Goal: Task Accomplishment & Management: Manage account settings

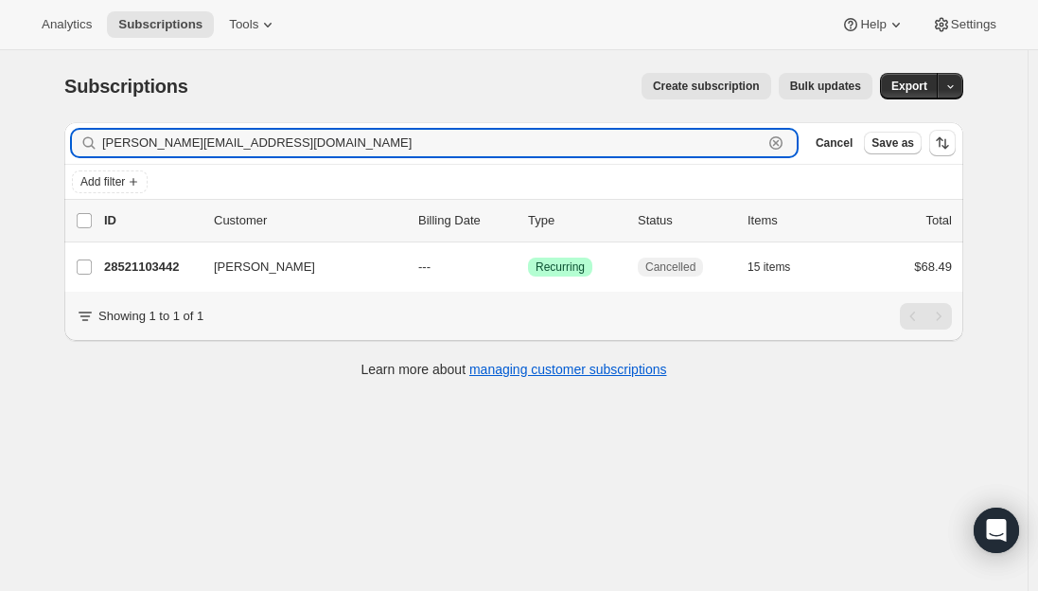
drag, startPoint x: 307, startPoint y: 134, endPoint x: -20, endPoint y: 117, distance: 327.0
click at [0, 117] on html "Analytics Subscriptions Tools Help Settings Skip to content Subscriptions. This…" at bounding box center [519, 295] width 1038 height 591
paste input "[EMAIL_ADDRESS][DOMAIN_NAME]"
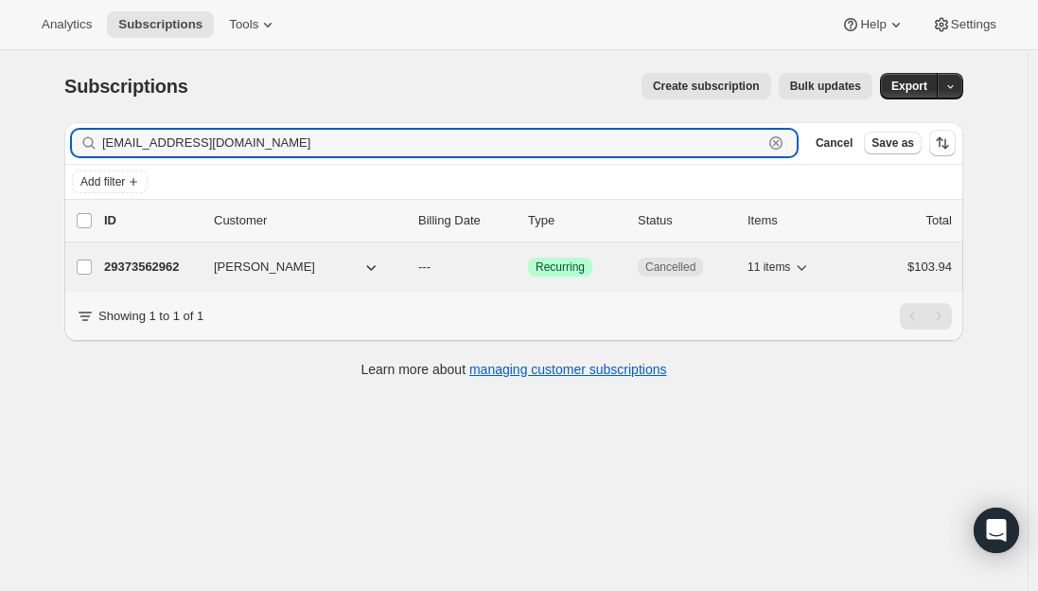
type input "[EMAIL_ADDRESS][DOMAIN_NAME]"
click at [145, 271] on p "29373562962" at bounding box center [151, 266] width 95 height 19
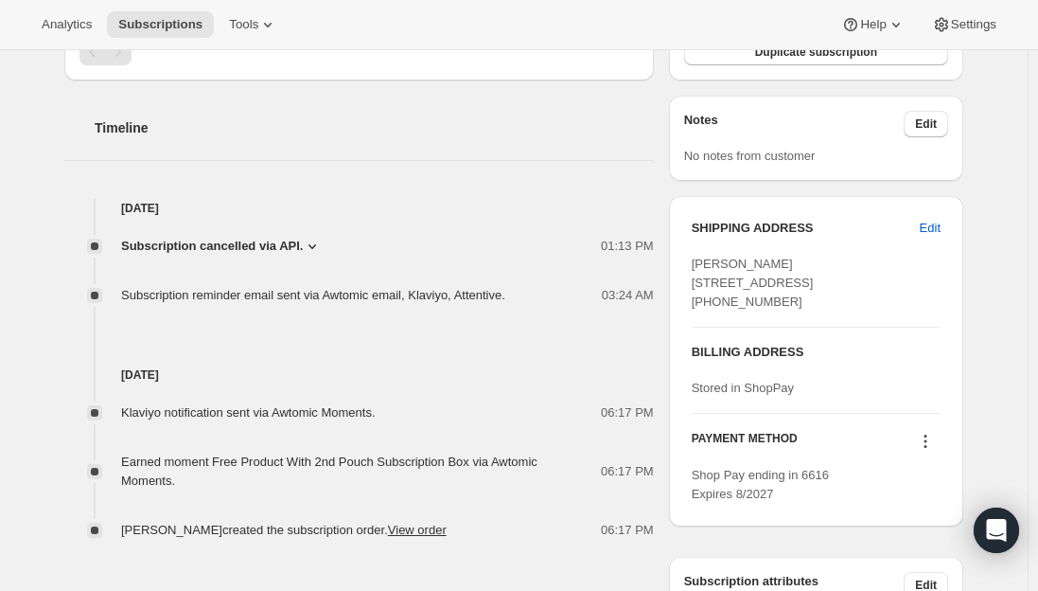
scroll to position [663, 0]
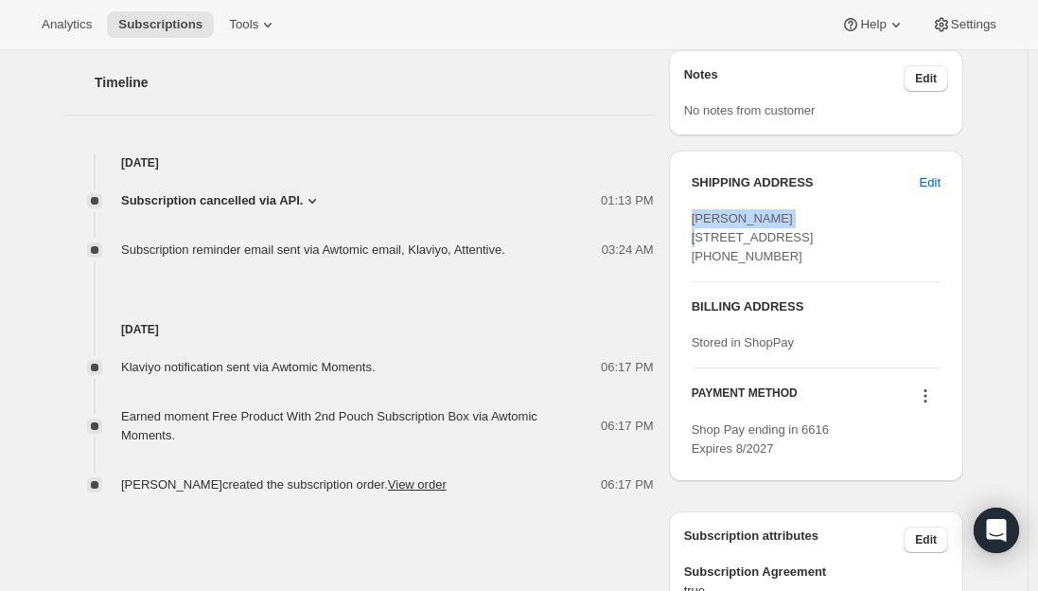
drag, startPoint x: 795, startPoint y: 221, endPoint x: 683, endPoint y: 223, distance: 111.7
click at [683, 223] on div "SHIPPING ADDRESS Edit [PERSON_NAME] [STREET_ADDRESS] [PHONE_NUMBER] BILLING ADD…" at bounding box center [816, 316] width 294 height 330
copy span "[PERSON_NAME]"
drag, startPoint x: 798, startPoint y: 238, endPoint x: 693, endPoint y: 243, distance: 105.2
click at [693, 243] on div "SHIPPING ADDRESS Edit [PERSON_NAME] [STREET_ADDRESS] [PHONE_NUMBER] BILLING ADD…" at bounding box center [816, 316] width 294 height 330
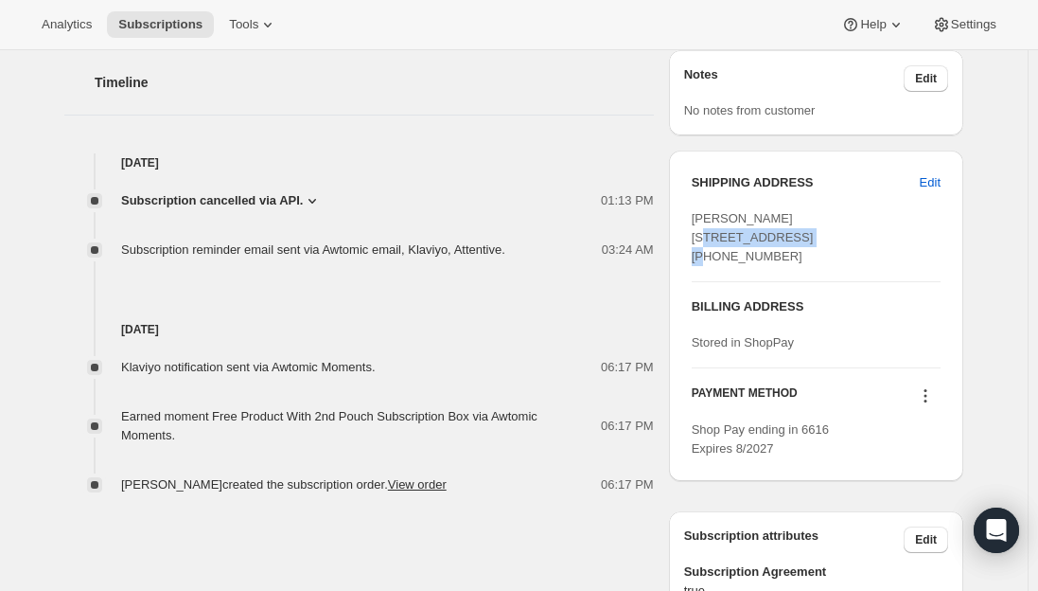
copy span "[STREET_ADDRESS]"
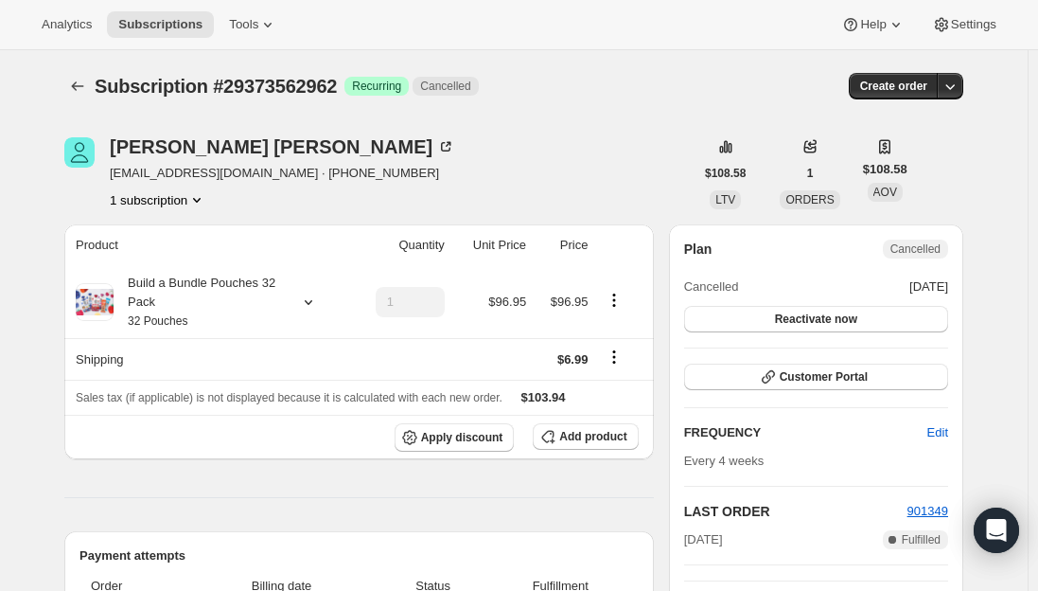
click at [195, 178] on span "[EMAIL_ADDRESS][DOMAIN_NAME] · [PHONE_NUMBER]" at bounding box center [283, 173] width 346 height 19
click at [227, 177] on span "[EMAIL_ADDRESS][DOMAIN_NAME] · [PHONE_NUMBER]" at bounding box center [283, 173] width 346 height 19
drag, startPoint x: 226, startPoint y: 177, endPoint x: 112, endPoint y: 173, distance: 114.6
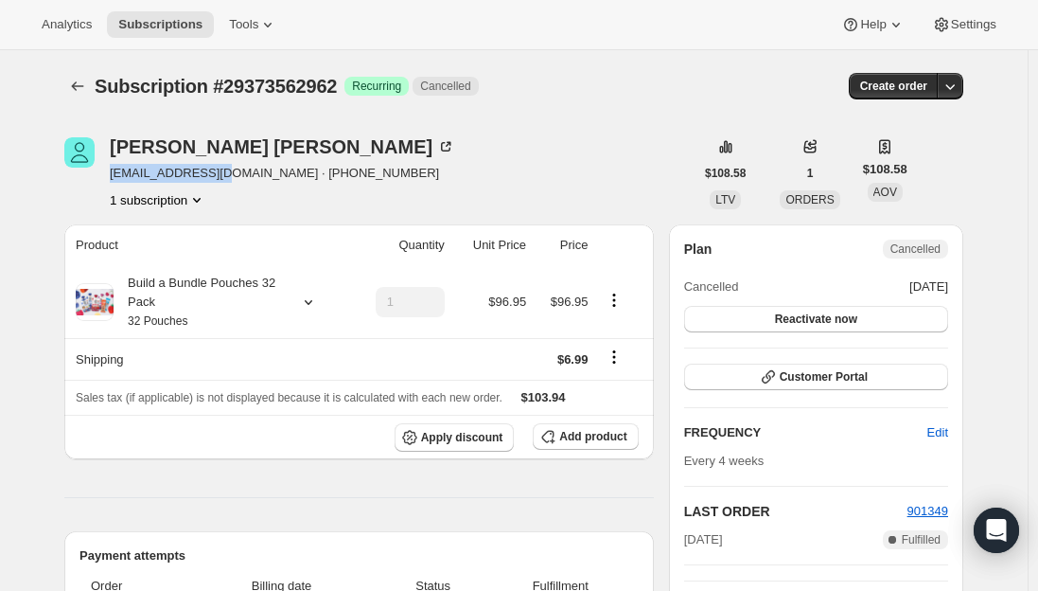
click at [112, 173] on div "[PERSON_NAME] [EMAIL_ADDRESS][DOMAIN_NAME] · [PHONE_NUMBER] 1 subscription" at bounding box center [378, 173] width 629 height 72
copy span "[EMAIL_ADDRESS][DOMAIN_NAME]"
click at [158, 25] on span "Subscriptions" at bounding box center [160, 24] width 84 height 15
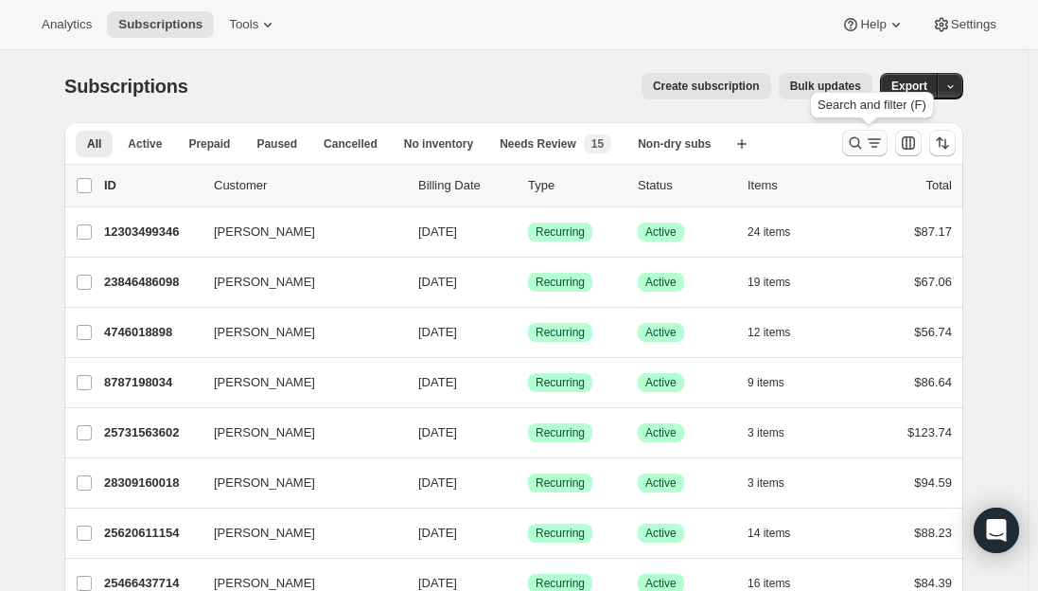
click at [874, 146] on icon "Search and filter results" at bounding box center [874, 142] width 19 height 19
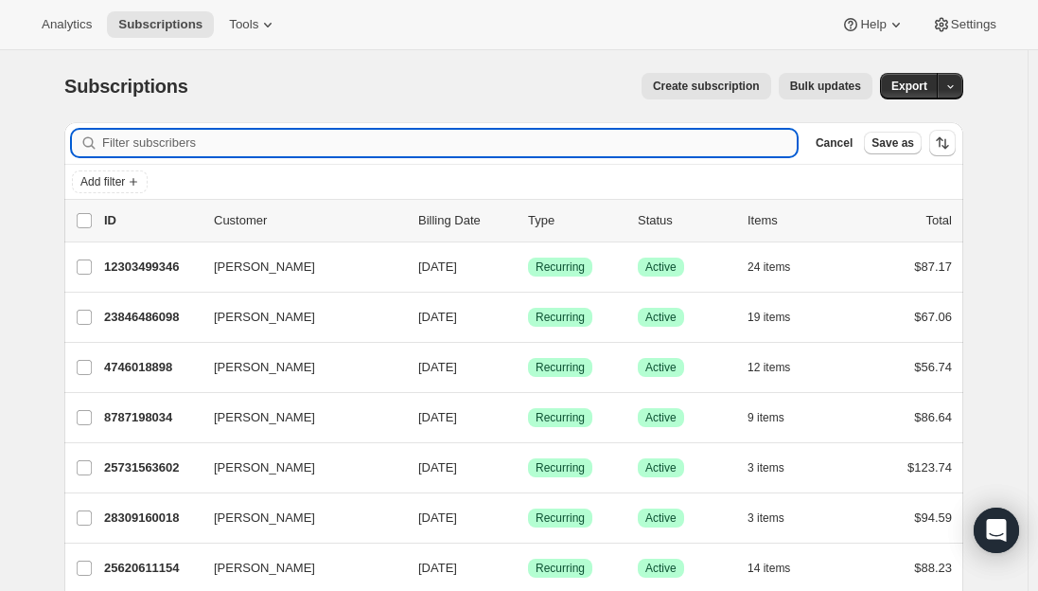
click at [225, 139] on input "Filter subscribers" at bounding box center [449, 143] width 695 height 27
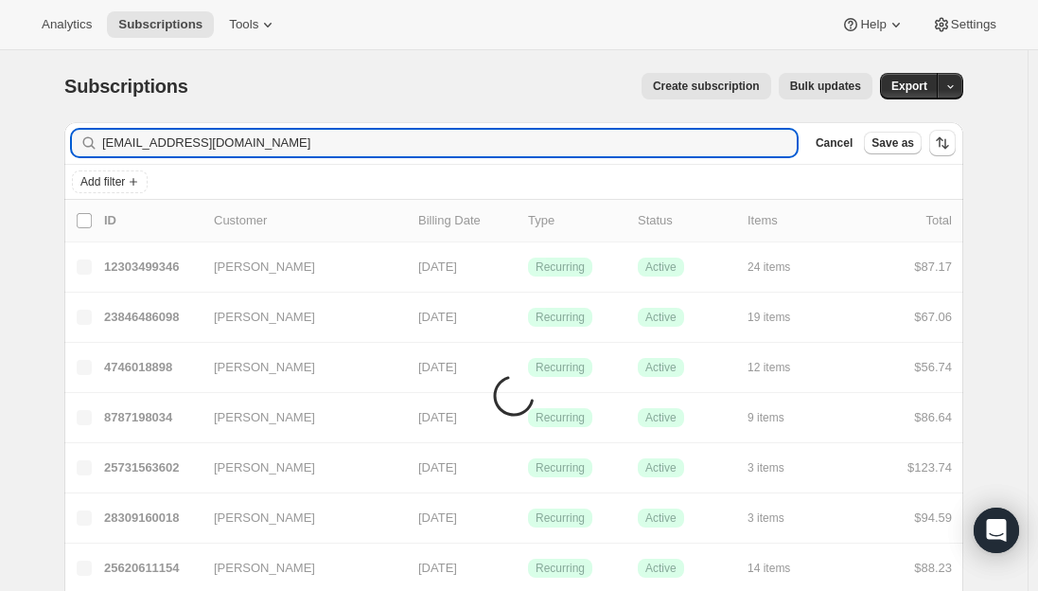
type input "[EMAIL_ADDRESS][DOMAIN_NAME]"
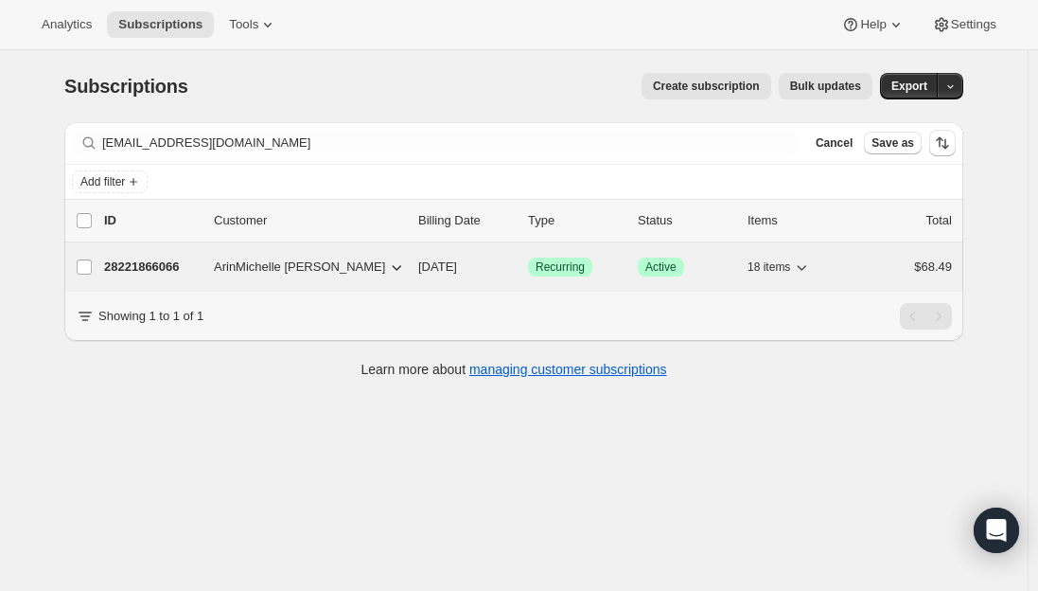
click at [148, 264] on p "28221866066" at bounding box center [151, 266] width 95 height 19
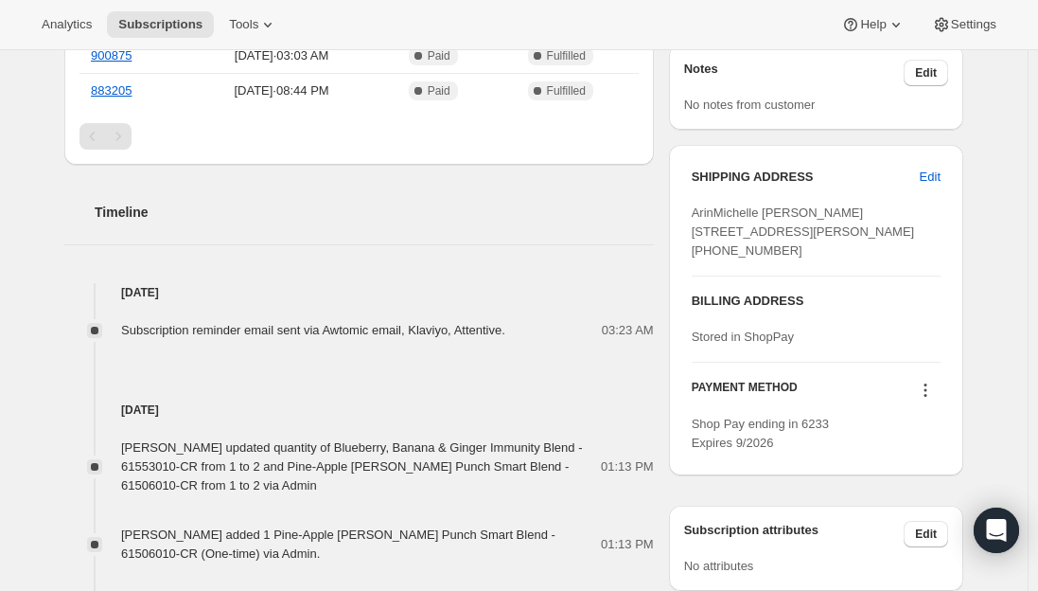
scroll to position [757, 0]
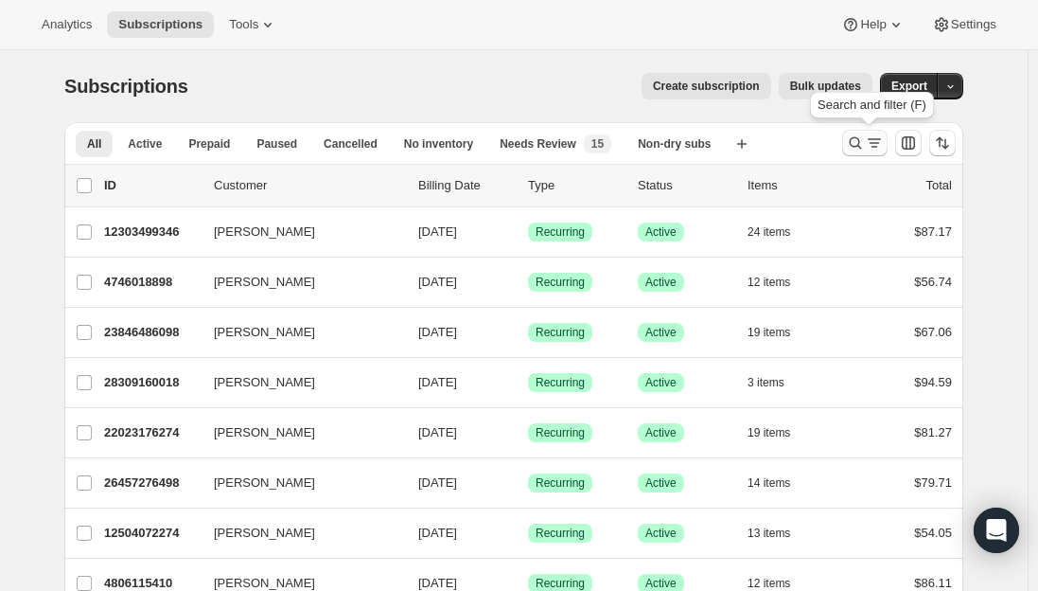
click at [856, 143] on icon "Search and filter results" at bounding box center [856, 143] width 12 height 12
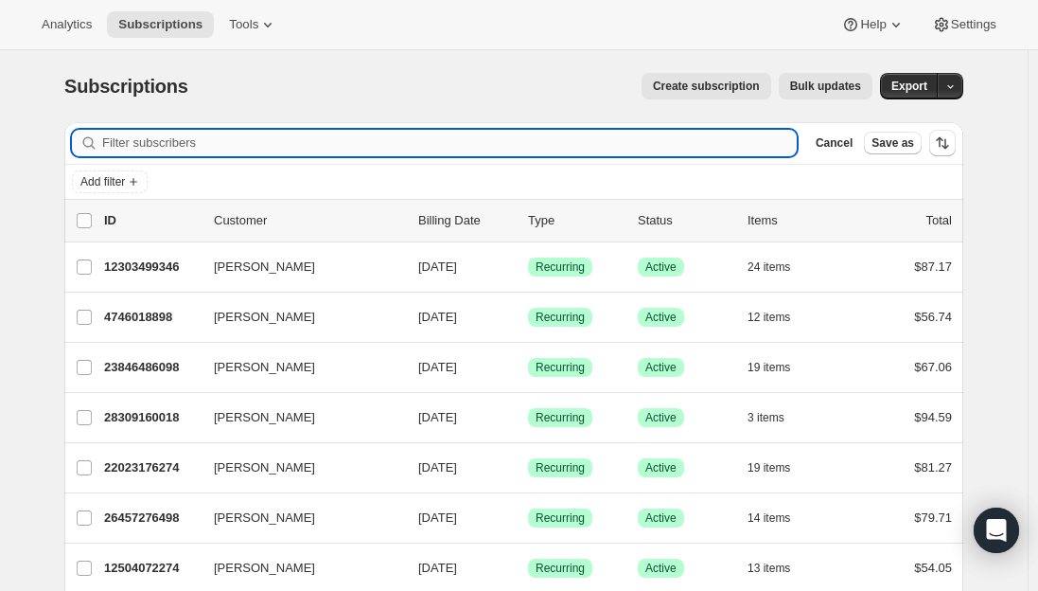
click at [285, 143] on input "Filter subscribers" at bounding box center [449, 143] width 695 height 27
paste input "nataliefgn@aol.com"
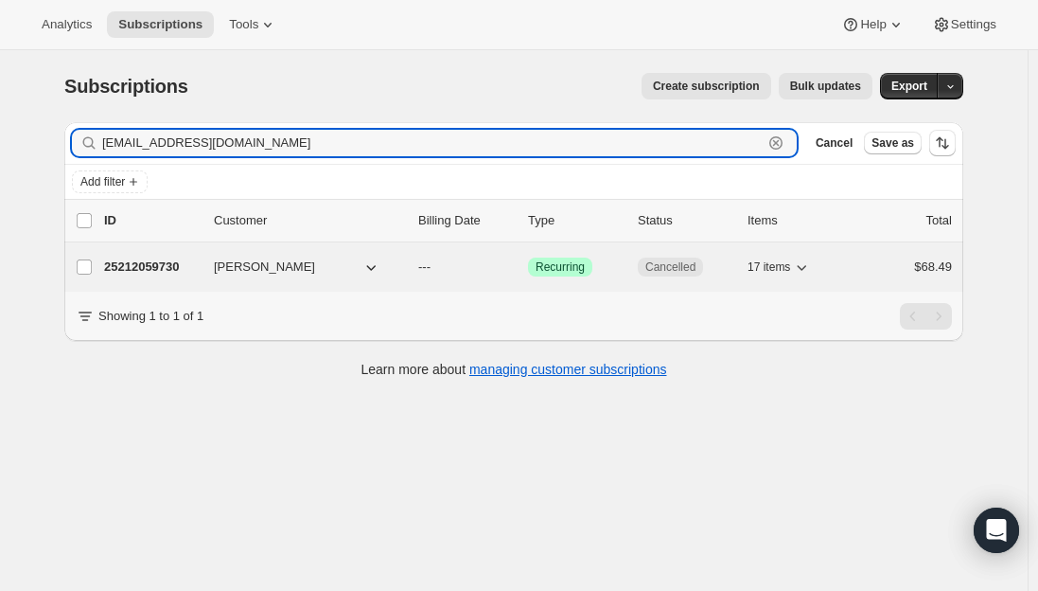
type input "nataliefgn@aol.com"
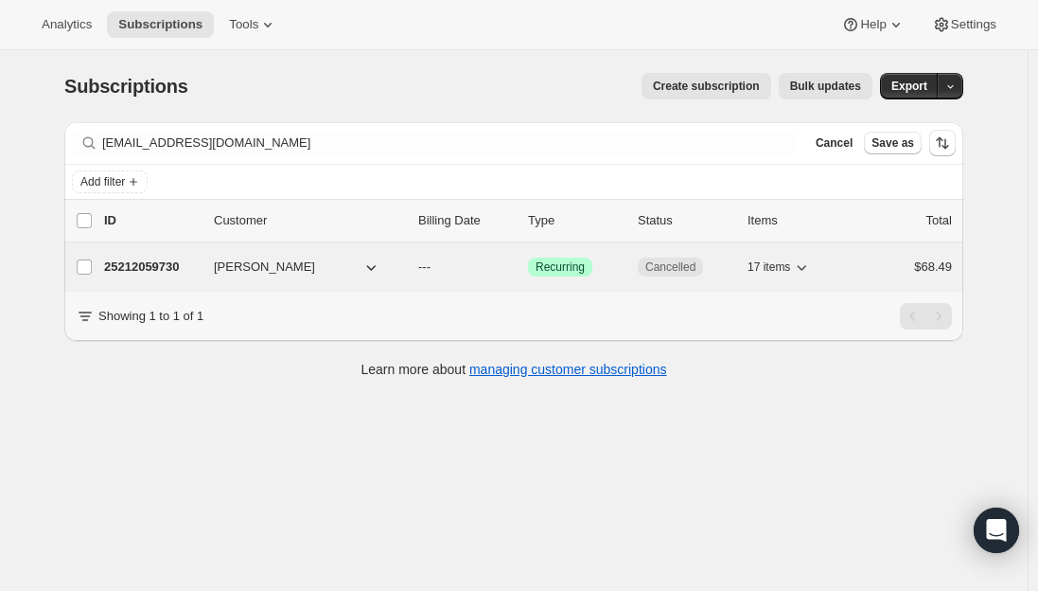
click at [133, 271] on p "25212059730" at bounding box center [151, 266] width 95 height 19
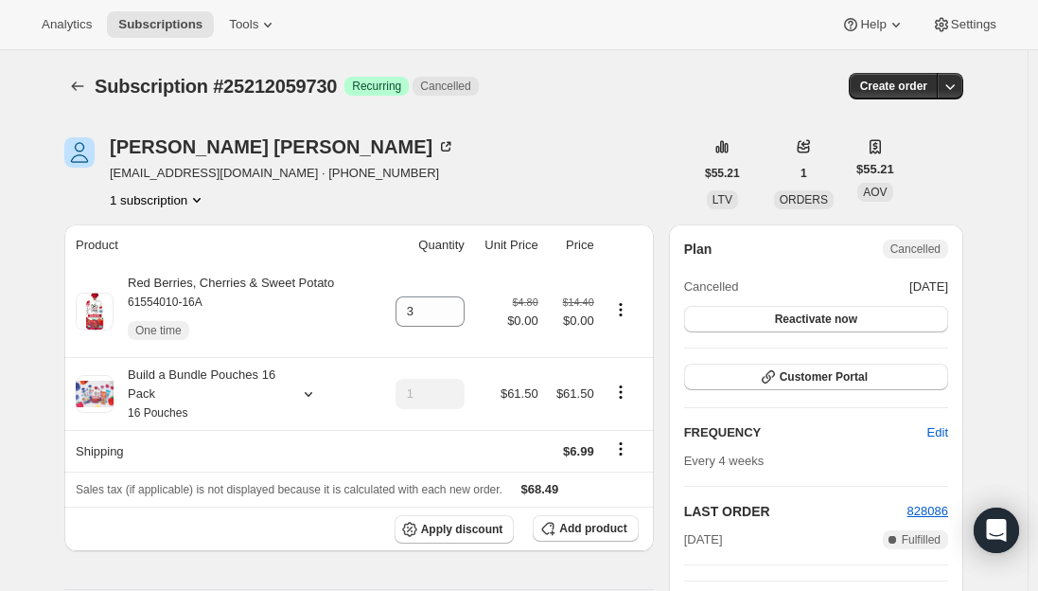
click at [348, 196] on div "Natalie Feigin nataliefgn@aol.com · +17344191907 1 subscription" at bounding box center [378, 173] width 629 height 72
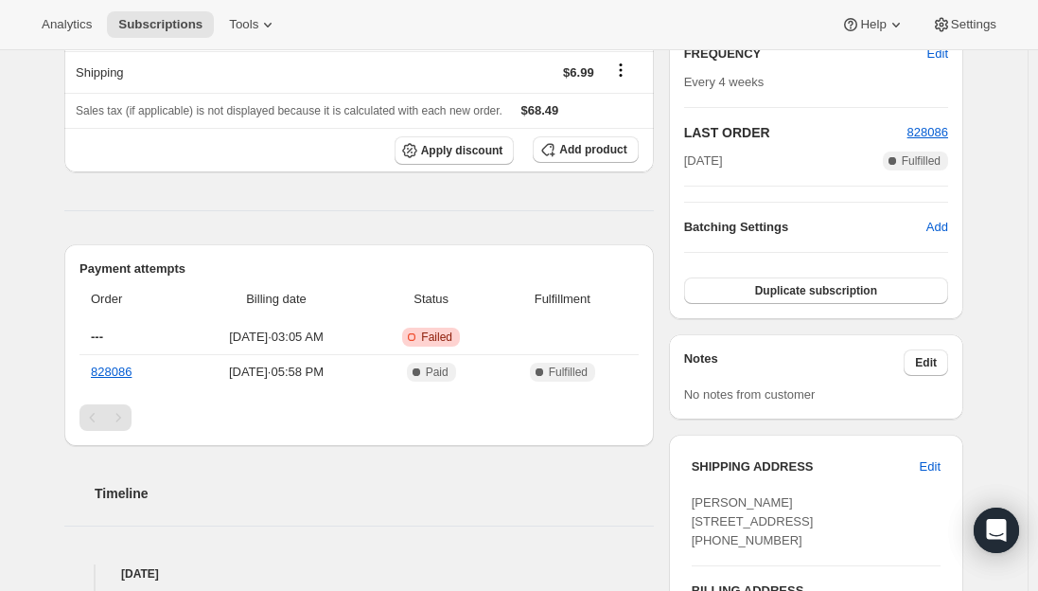
scroll to position [473, 0]
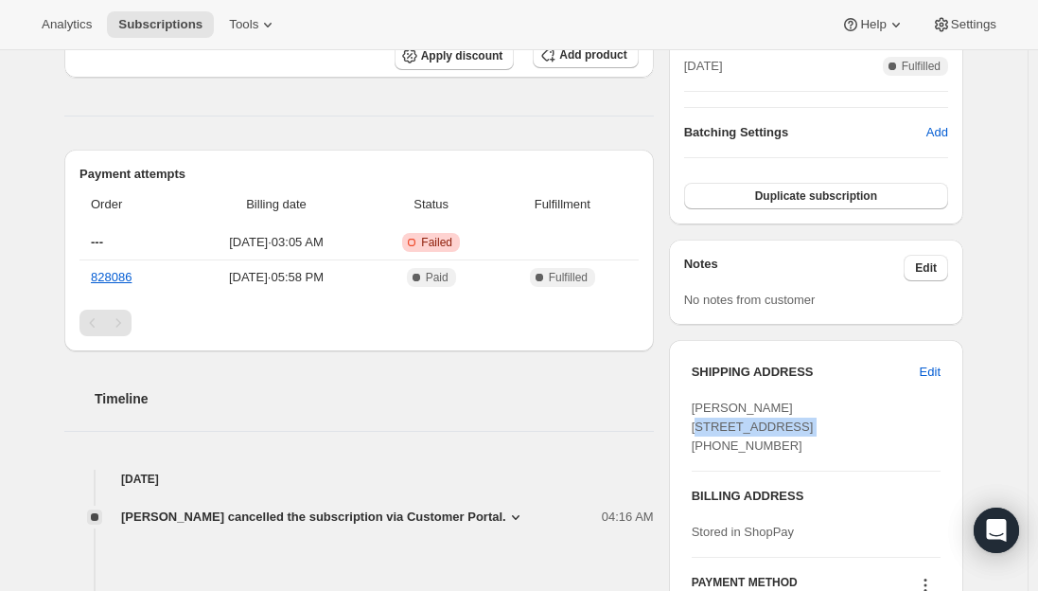
drag, startPoint x: 791, startPoint y: 431, endPoint x: 680, endPoint y: 429, distance: 111.7
click at [680, 429] on div "SHIPPING ADDRESS Edit Natalie Feigin 3976 Deerglen Drive Ann Arbor MI, 48108 Un…" at bounding box center [816, 505] width 294 height 330
copy span "3976 Deerglen Dr"
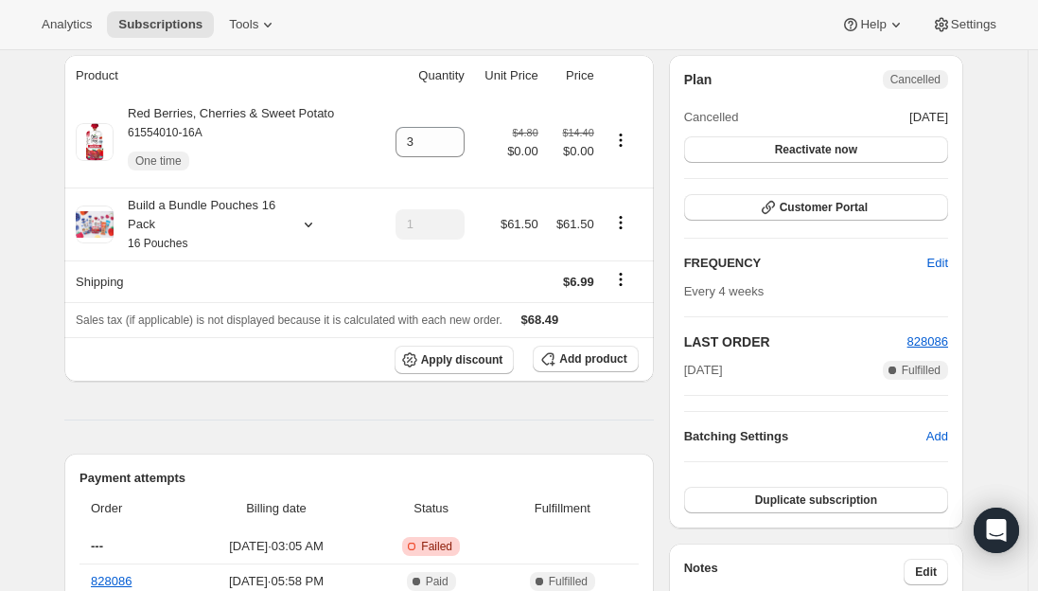
scroll to position [0, 0]
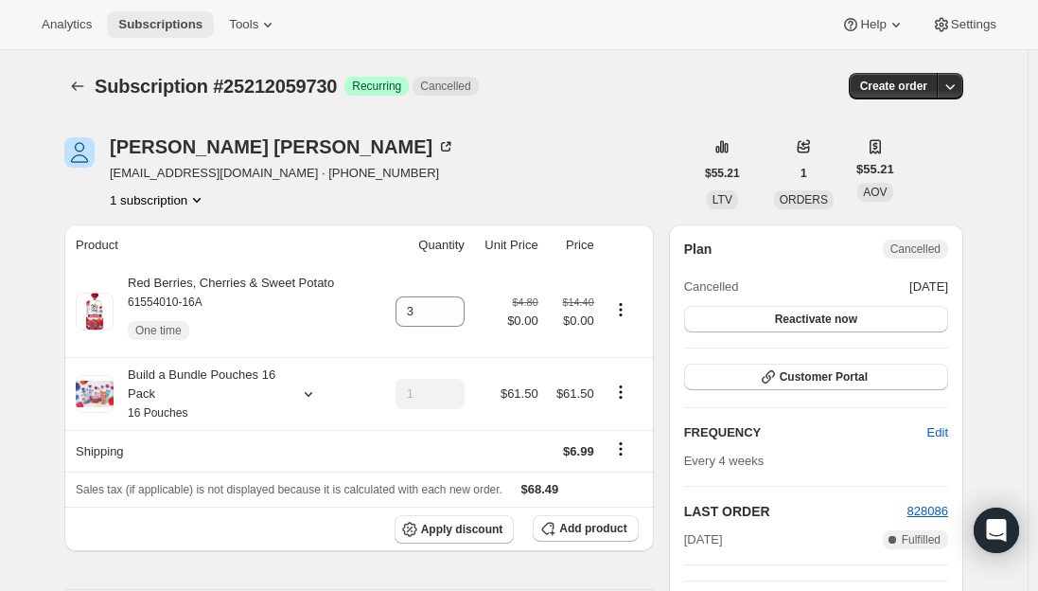
click at [151, 22] on span "Subscriptions" at bounding box center [160, 24] width 84 height 15
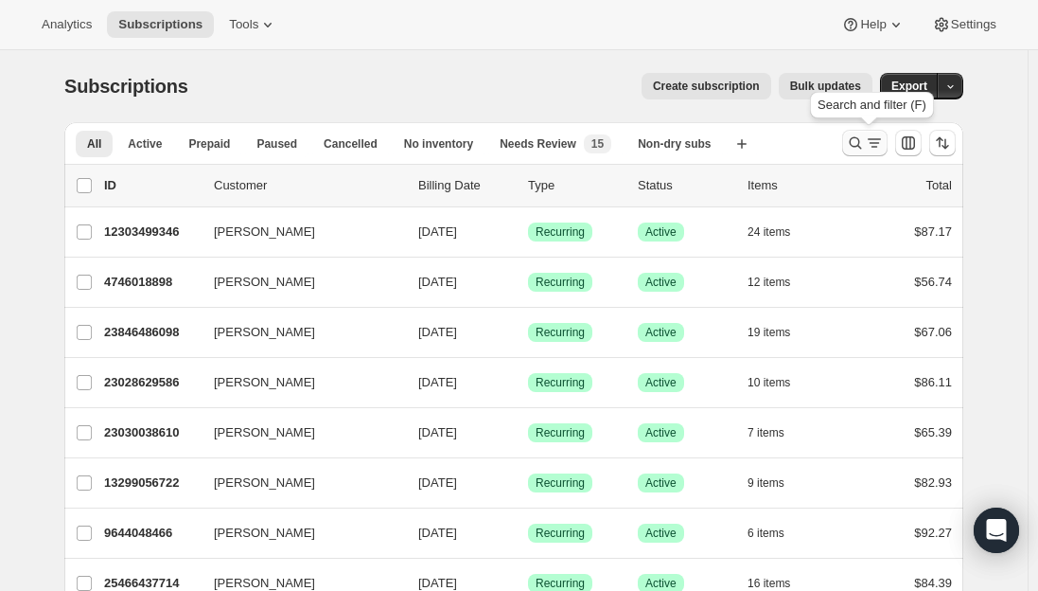
click at [855, 142] on icon "Search and filter results" at bounding box center [856, 143] width 12 height 12
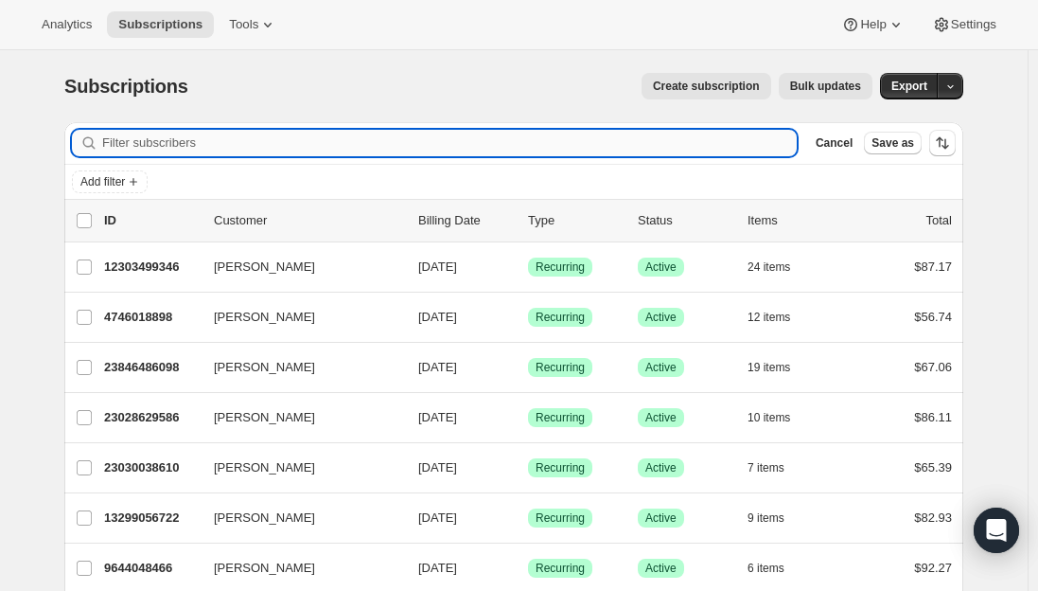
click at [230, 141] on input "Filter subscribers" at bounding box center [449, 143] width 695 height 27
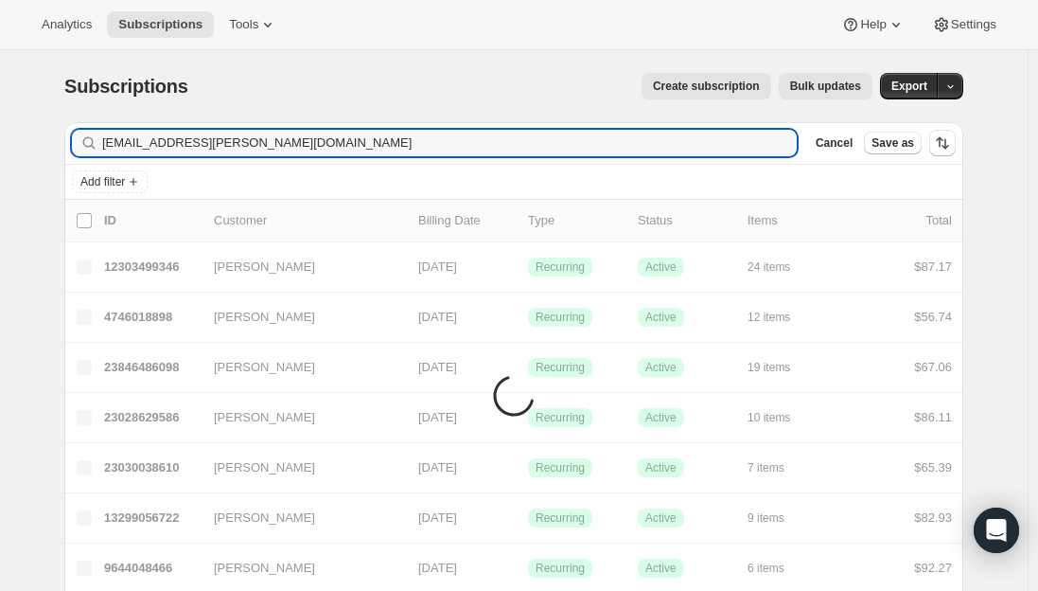
type input "matt.epelman@gmail.com"
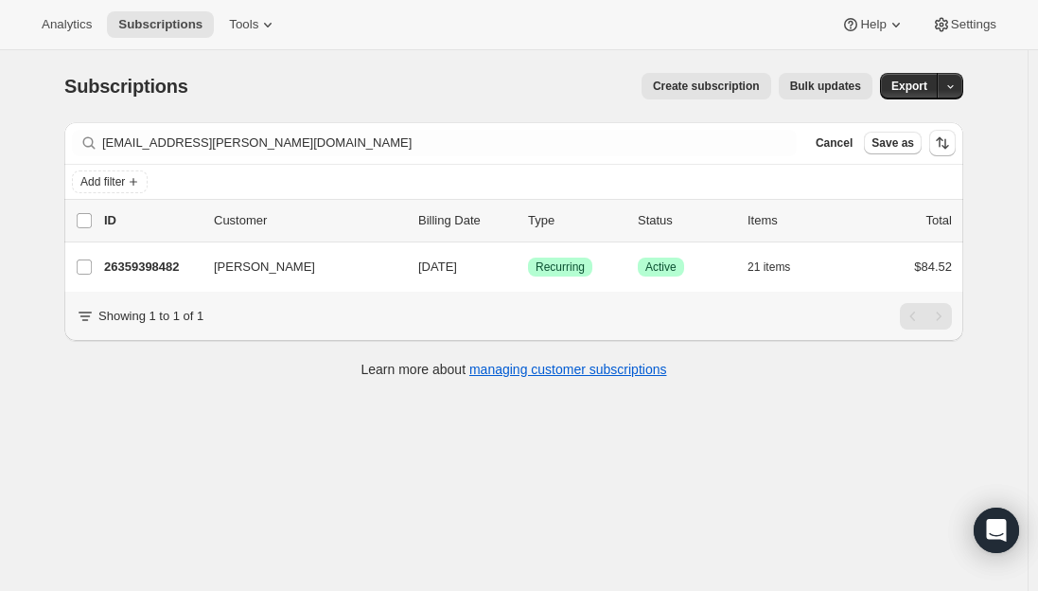
click at [333, 458] on div "Subscriptions. This page is ready Subscriptions Create subscription Bulk update…" at bounding box center [514, 345] width 1028 height 591
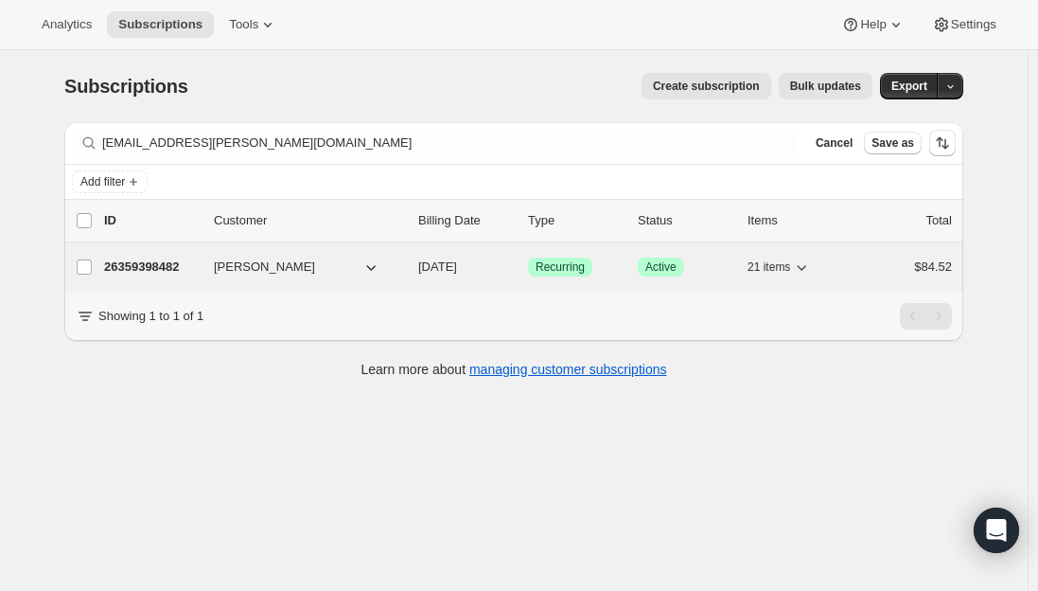
click at [148, 269] on p "26359398482" at bounding box center [151, 266] width 95 height 19
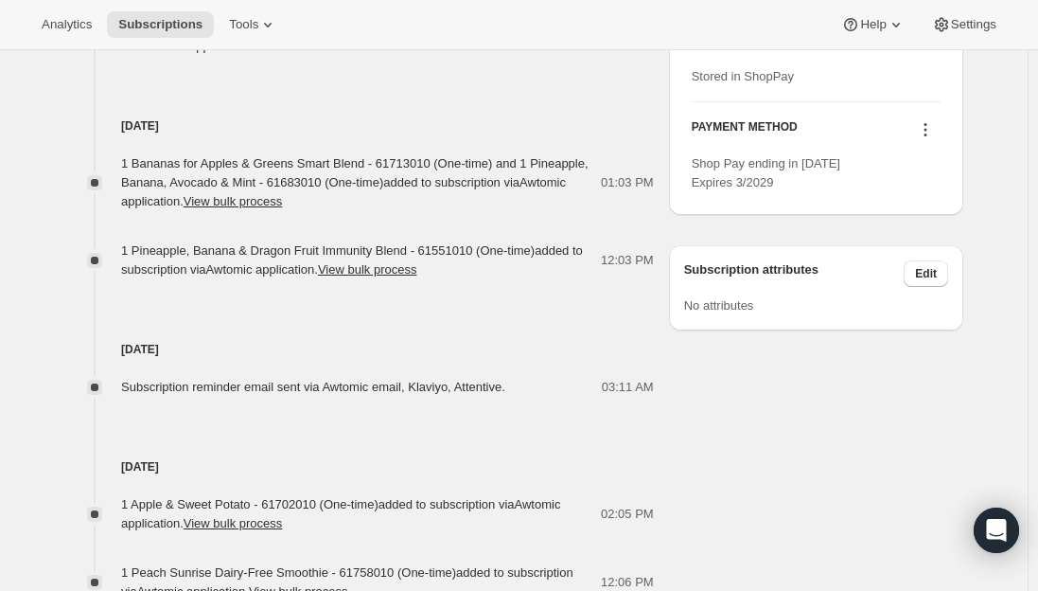
scroll to position [1041, 0]
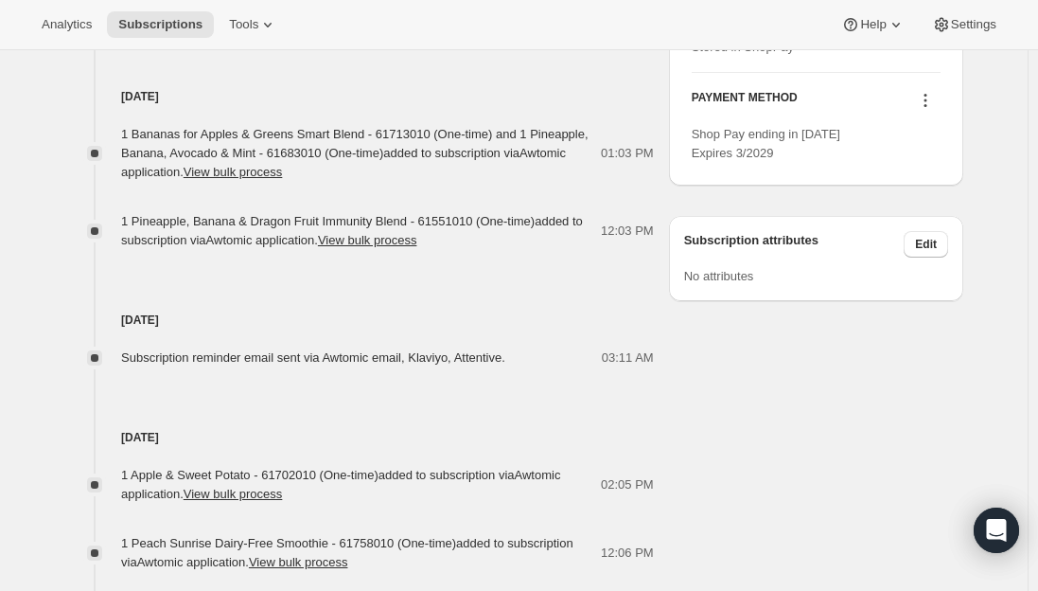
click at [345, 449] on div "1 Apple & Sweet Potato - 61702010 (One-time) added to subscription via Awtomic …" at bounding box center [359, 509] width 590 height 125
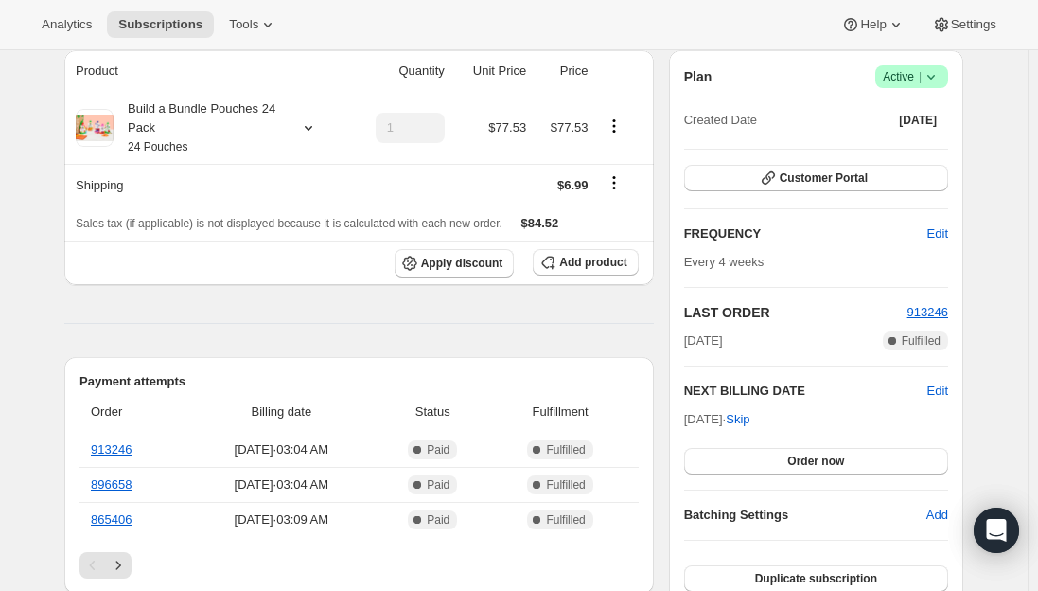
scroll to position [0, 0]
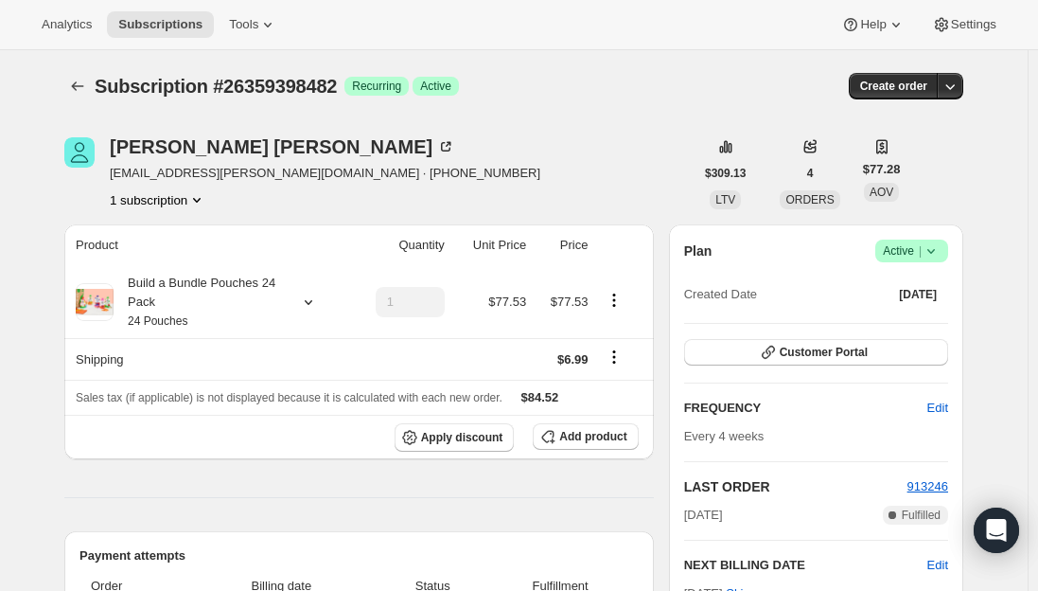
click at [938, 253] on icon at bounding box center [931, 250] width 19 height 19
click at [933, 318] on span "Cancel subscription" at bounding box center [917, 320] width 107 height 14
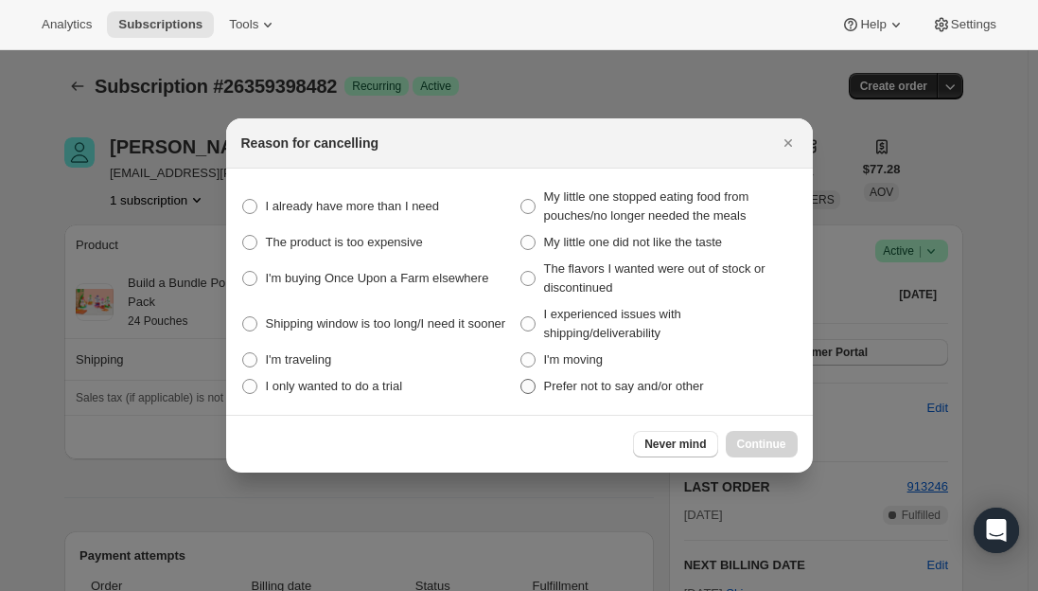
click at [523, 385] on span ":r1af:" at bounding box center [528, 386] width 15 height 15
click at [522, 380] on other "Prefer not to say and/or other" at bounding box center [521, 379] width 1 height 1
radio other "true"
click at [764, 448] on span "Continue" at bounding box center [761, 443] width 49 height 15
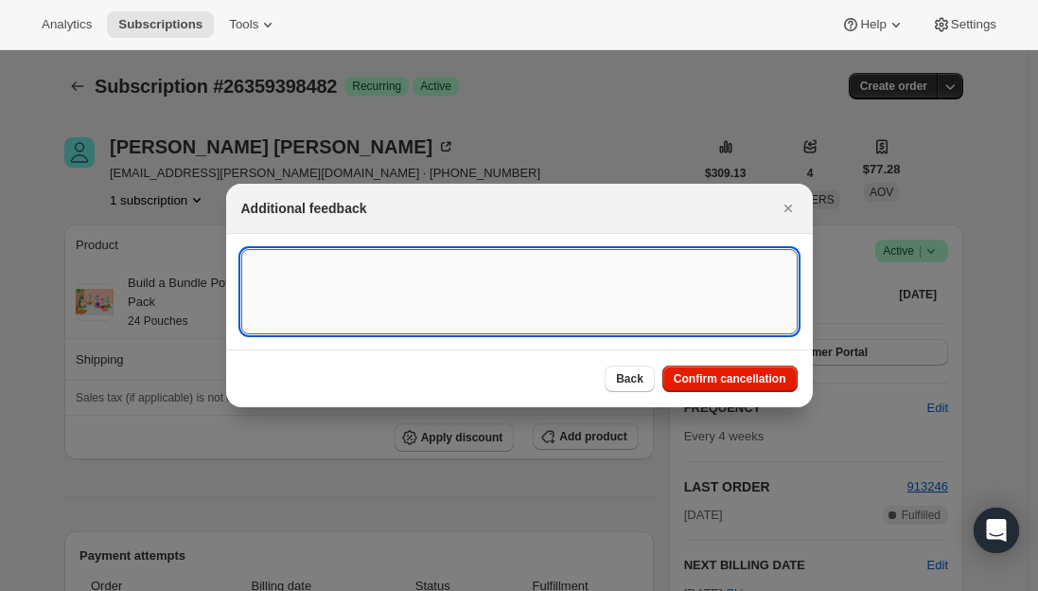
click at [362, 281] on textarea ":r1af:" at bounding box center [519, 291] width 557 height 85
type textarea "Canceled per phone call."
click at [700, 379] on span "Confirm cancellation" at bounding box center [730, 378] width 113 height 15
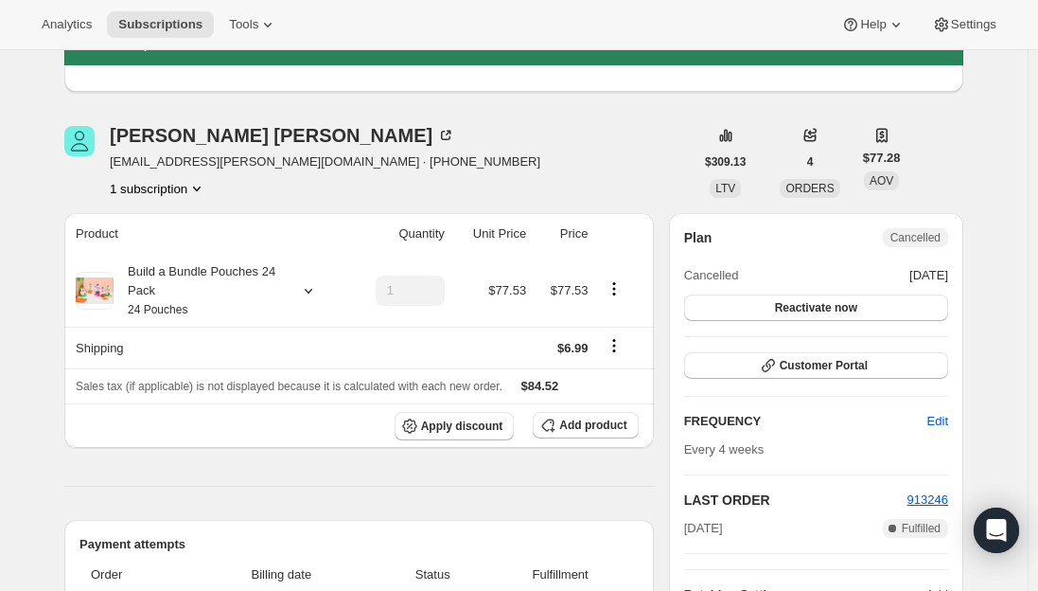
scroll to position [379, 0]
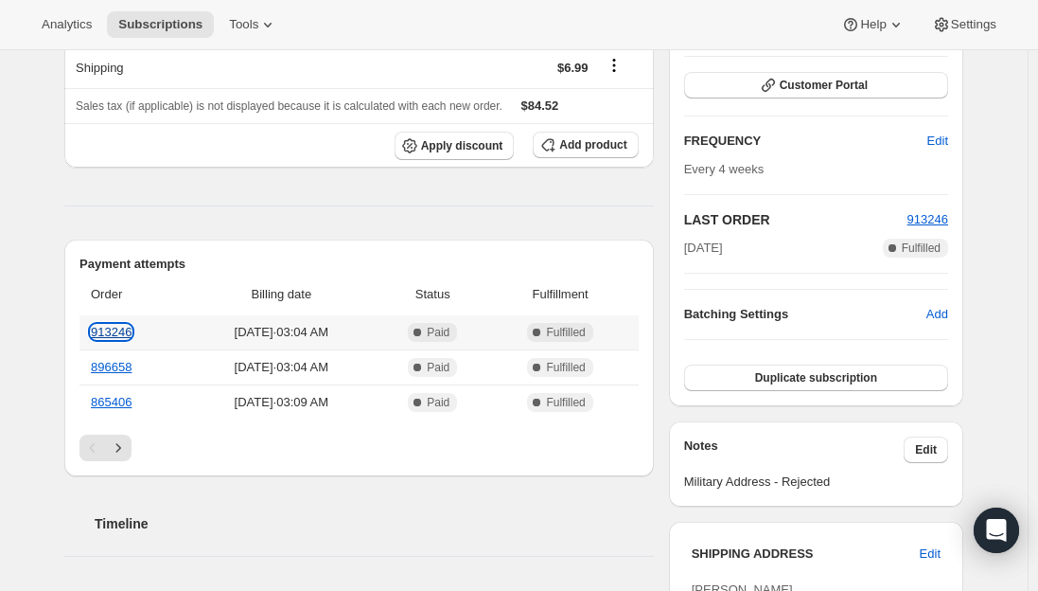
click at [132, 337] on link "913246" at bounding box center [111, 332] width 41 height 14
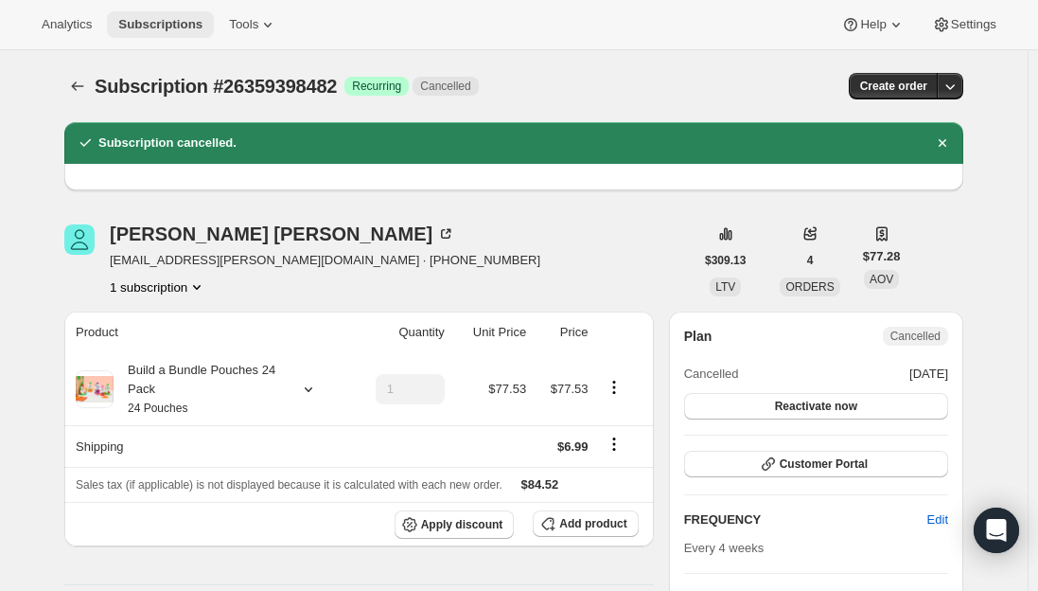
drag, startPoint x: 157, startPoint y: 22, endPoint x: 158, endPoint y: 0, distance: 21.8
click at [158, 24] on span "Subscriptions" at bounding box center [160, 24] width 84 height 15
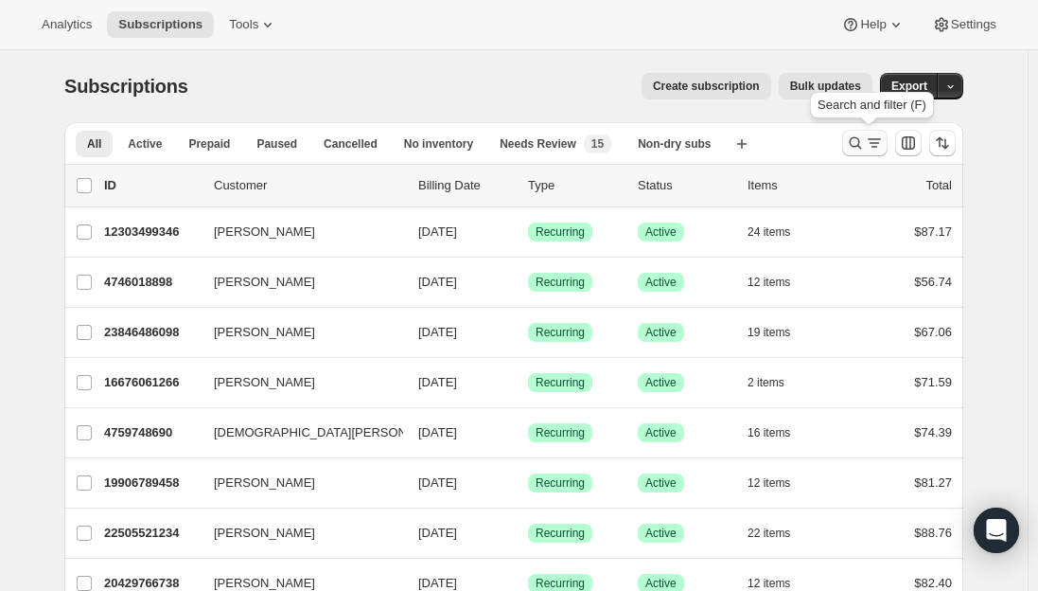
click at [855, 149] on icon "Search and filter results" at bounding box center [855, 142] width 19 height 19
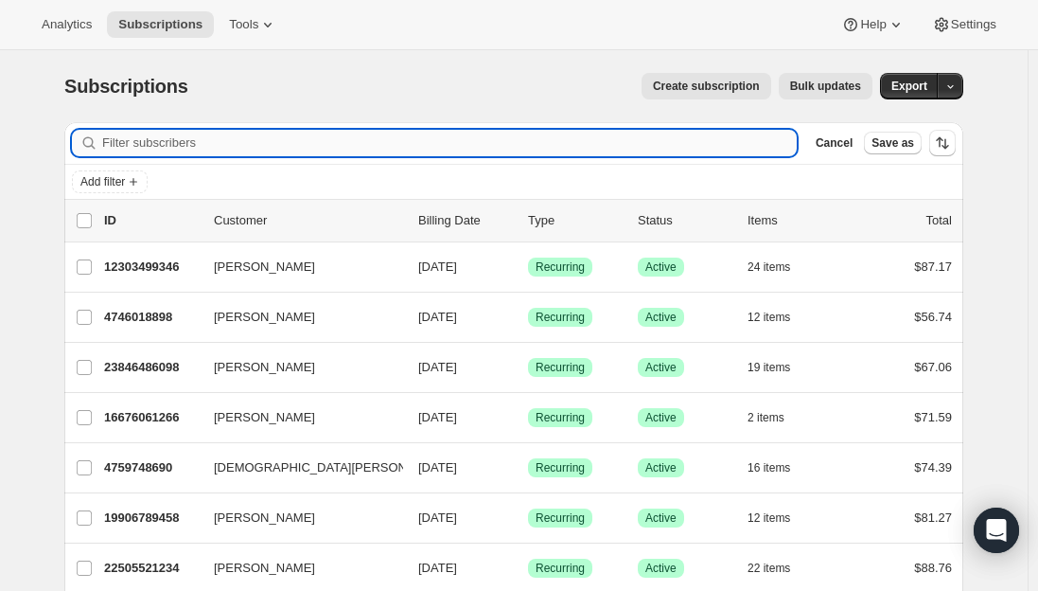
click at [416, 144] on input "Filter subscribers" at bounding box center [449, 143] width 695 height 27
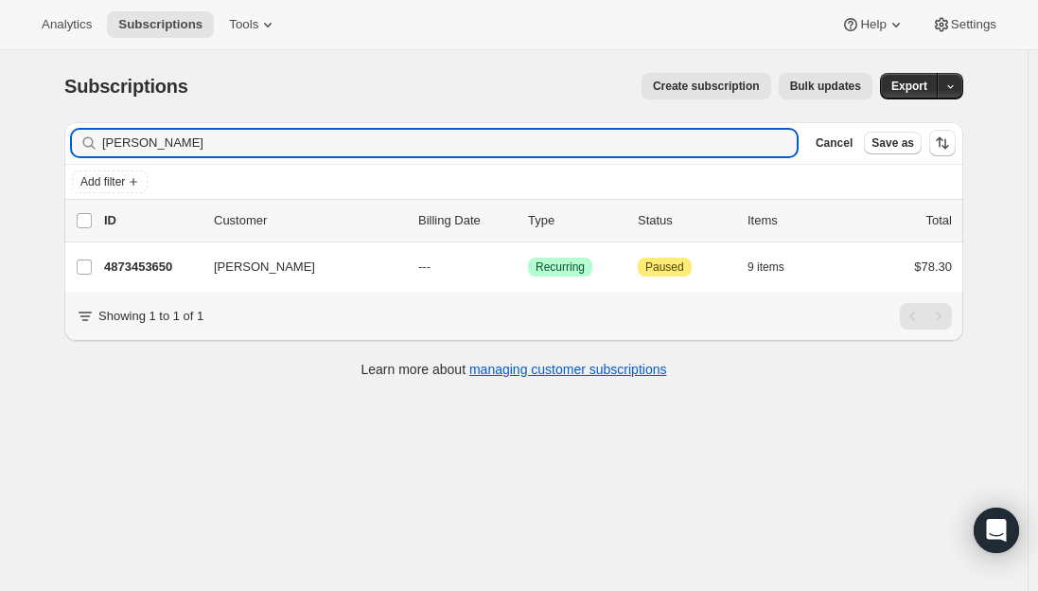
type input "Elwira Onysko"
